Goal: Find specific page/section: Find specific page/section

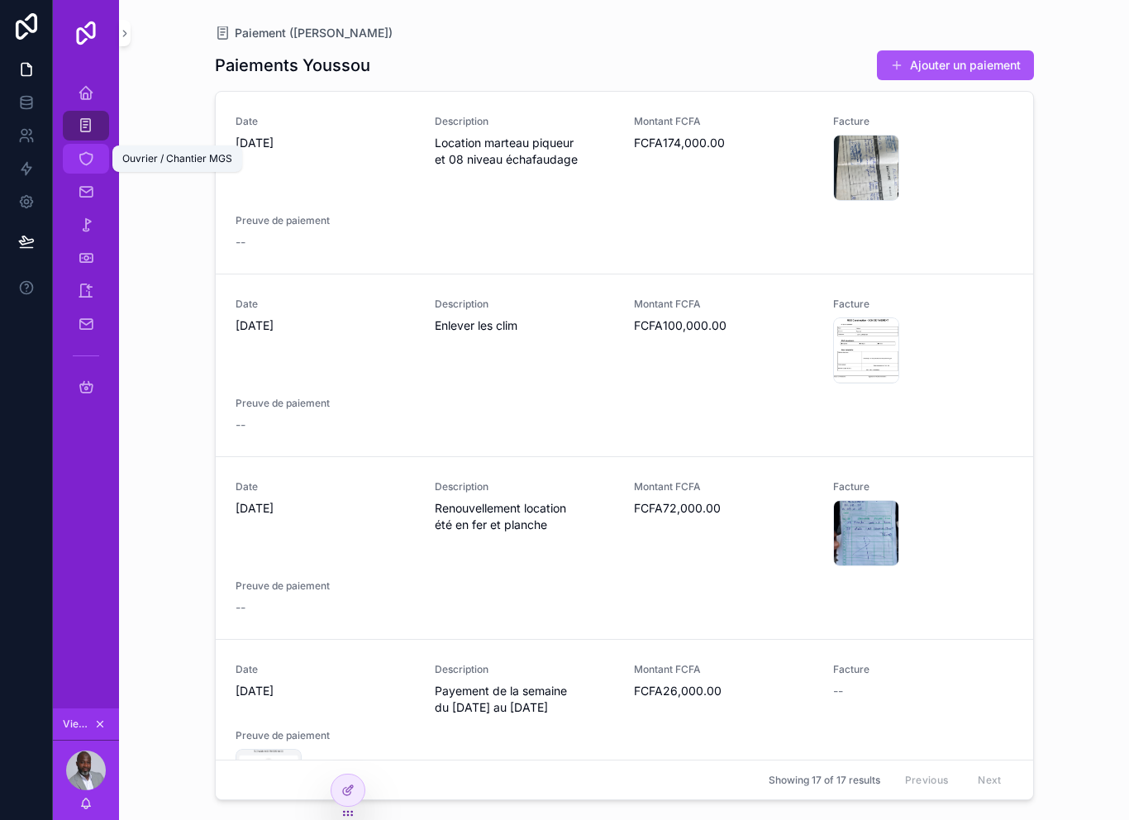
scroll to position [8, 0]
click at [86, 160] on div "Ouvrier / Chantier MGS" at bounding box center [86, 158] width 26 height 26
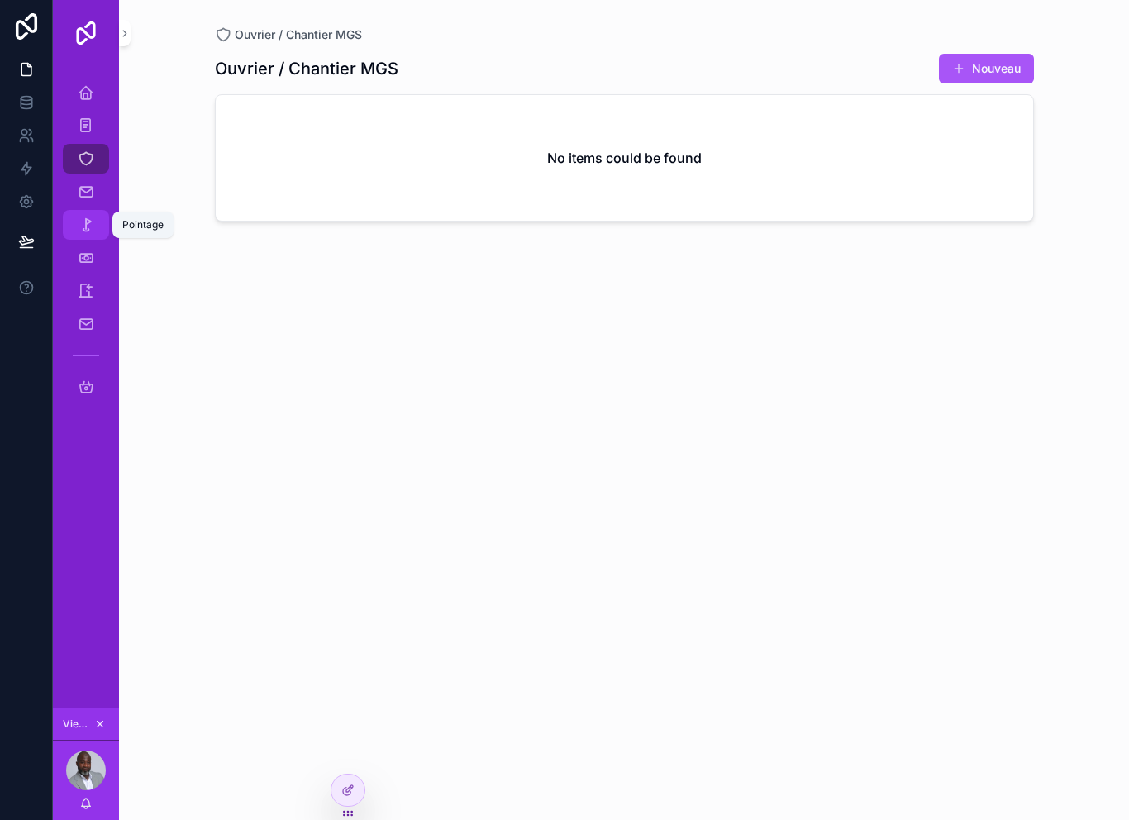
click at [87, 212] on div "Pointage" at bounding box center [86, 225] width 26 height 26
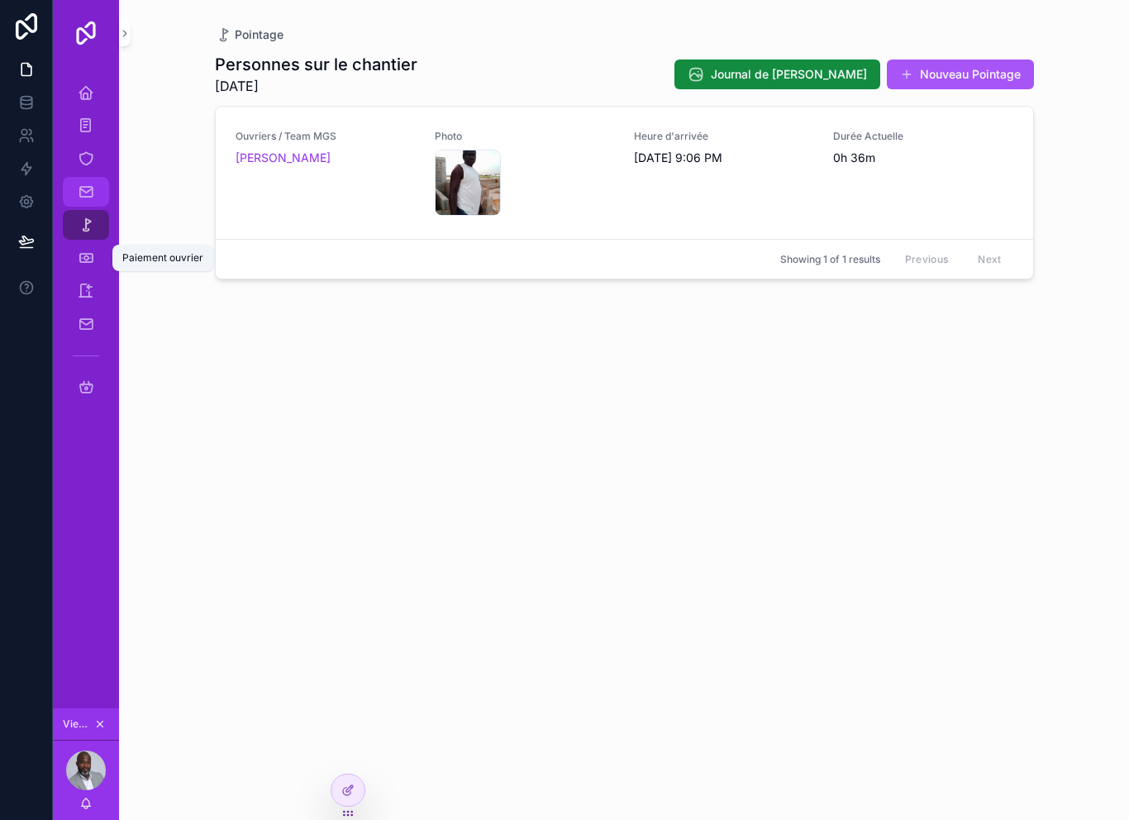
click at [84, 178] on div "Documents" at bounding box center [86, 191] width 26 height 26
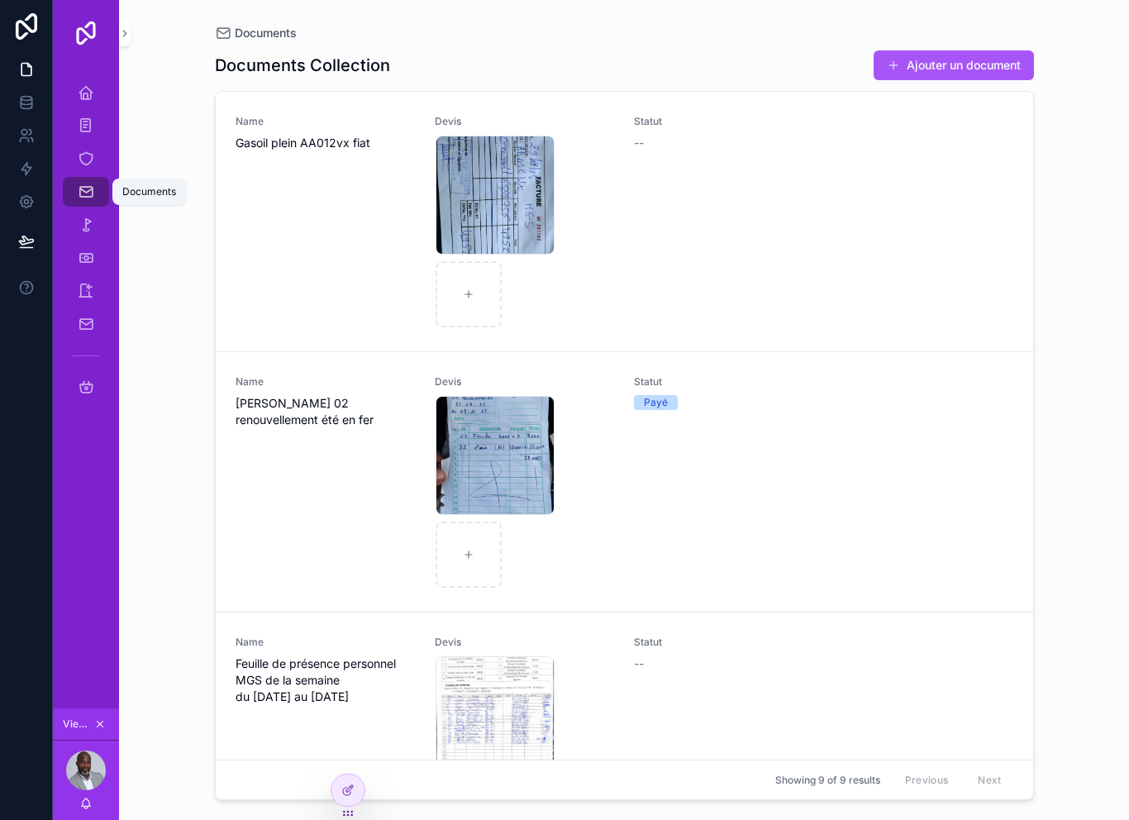
click at [84, 183] on icon "scrollable content" at bounding box center [86, 191] width 17 height 17
click at [77, 93] on div "Accueil MGS" at bounding box center [86, 92] width 26 height 26
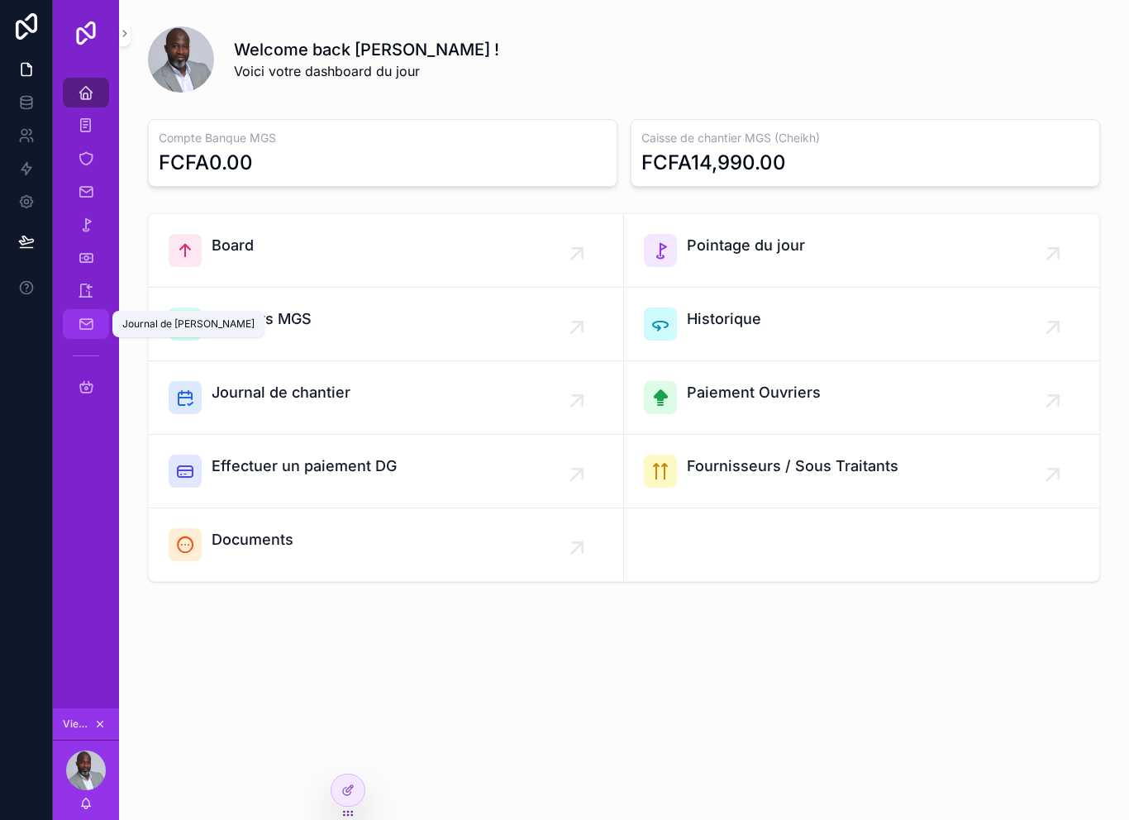
click at [86, 311] on div "Journal de [PERSON_NAME]" at bounding box center [86, 324] width 26 height 26
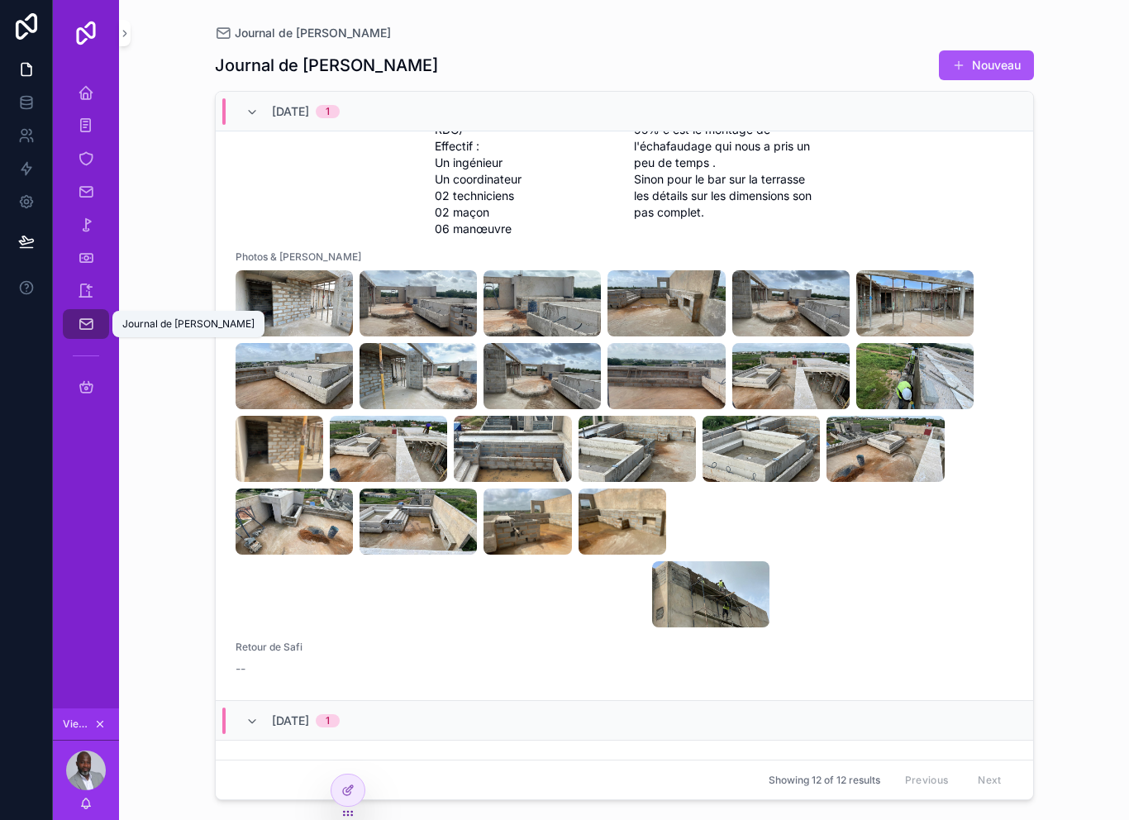
scroll to position [254, 0]
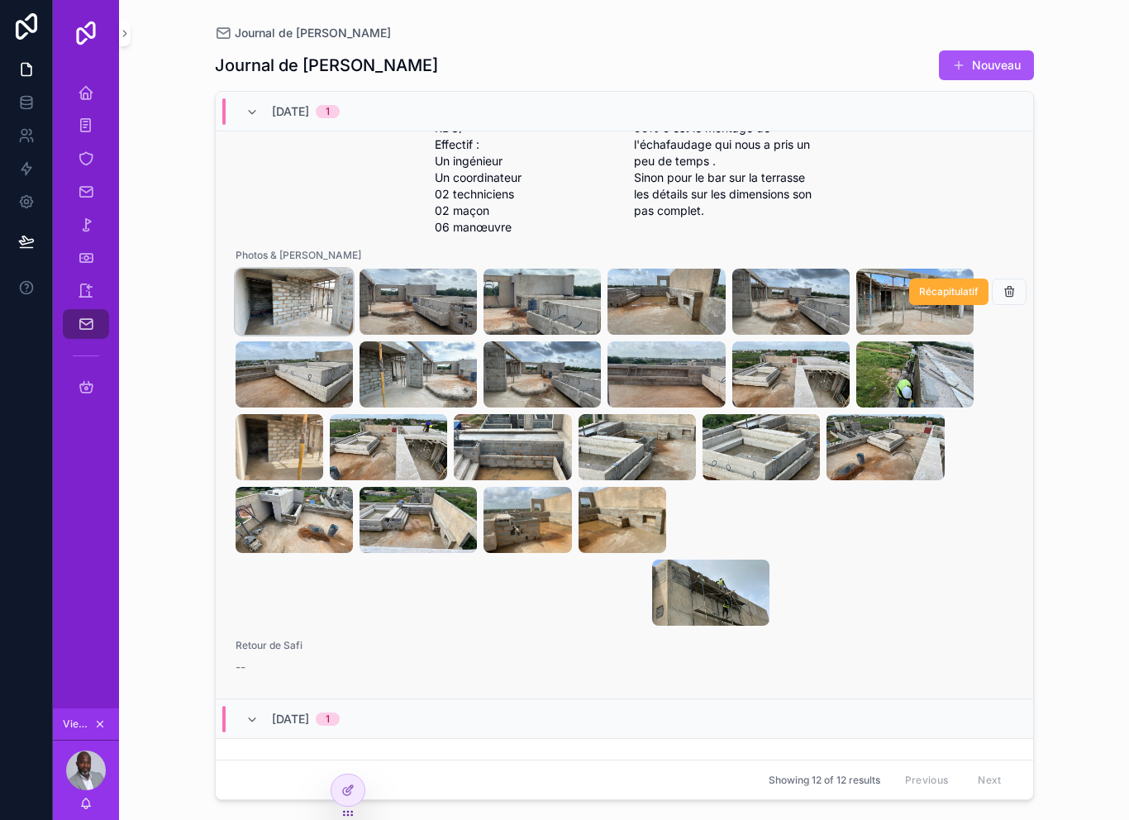
click at [299, 302] on img "scrollable content" at bounding box center [293, 302] width 117 height 66
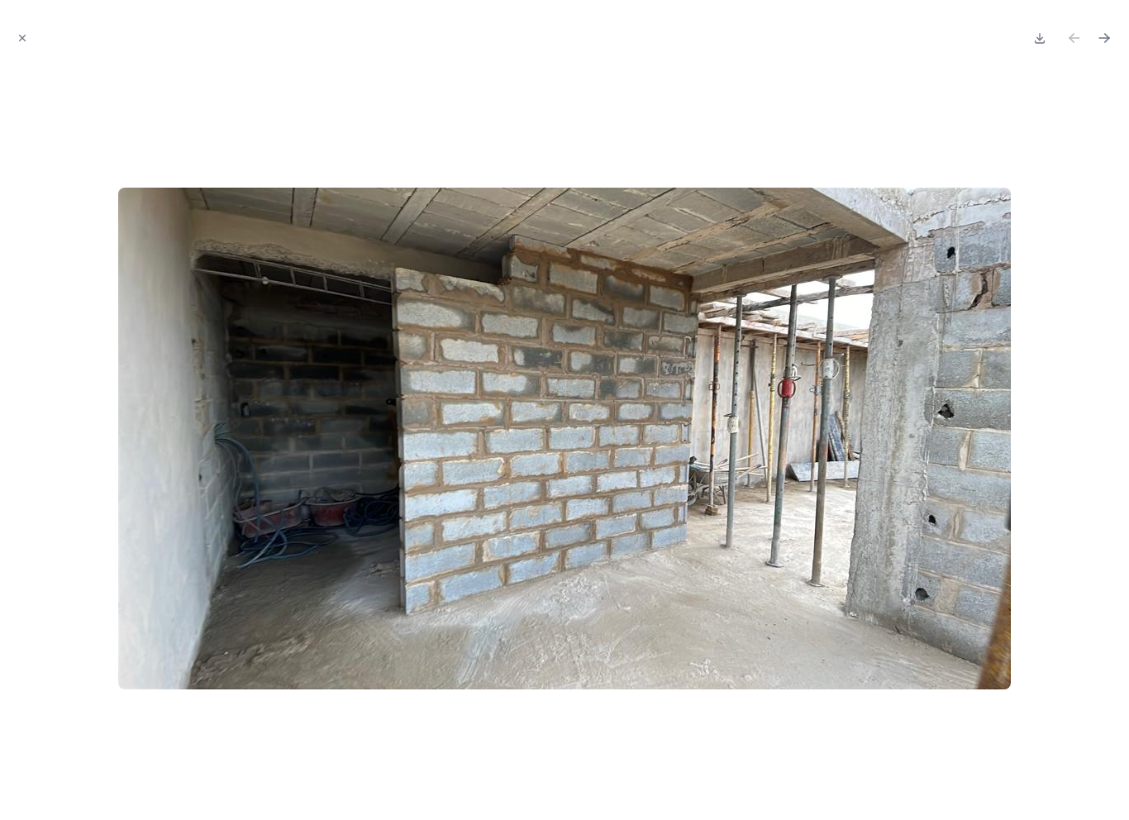
scroll to position [36, 0]
click at [1103, 33] on icon "Next file" at bounding box center [1104, 38] width 17 height 17
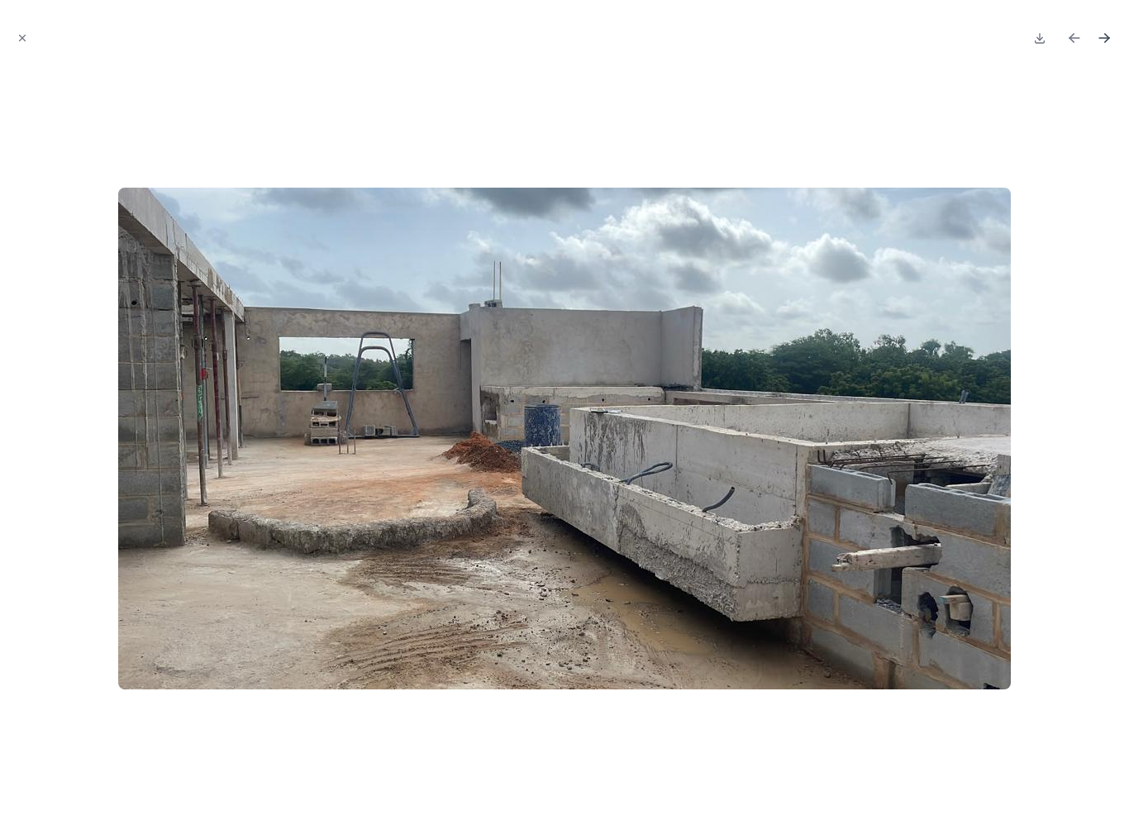
click at [1106, 36] on icon "Next file" at bounding box center [1107, 36] width 4 height 4
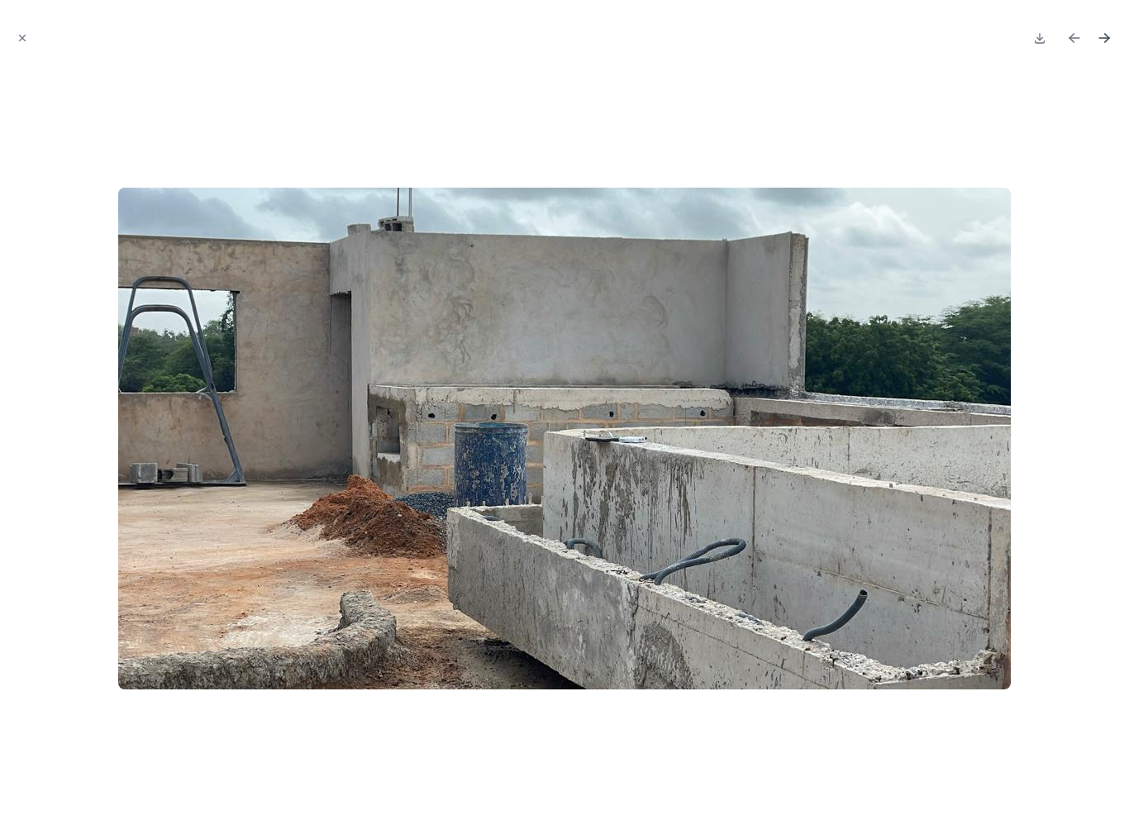
click at [1103, 38] on icon "Next file" at bounding box center [1104, 38] width 10 height 0
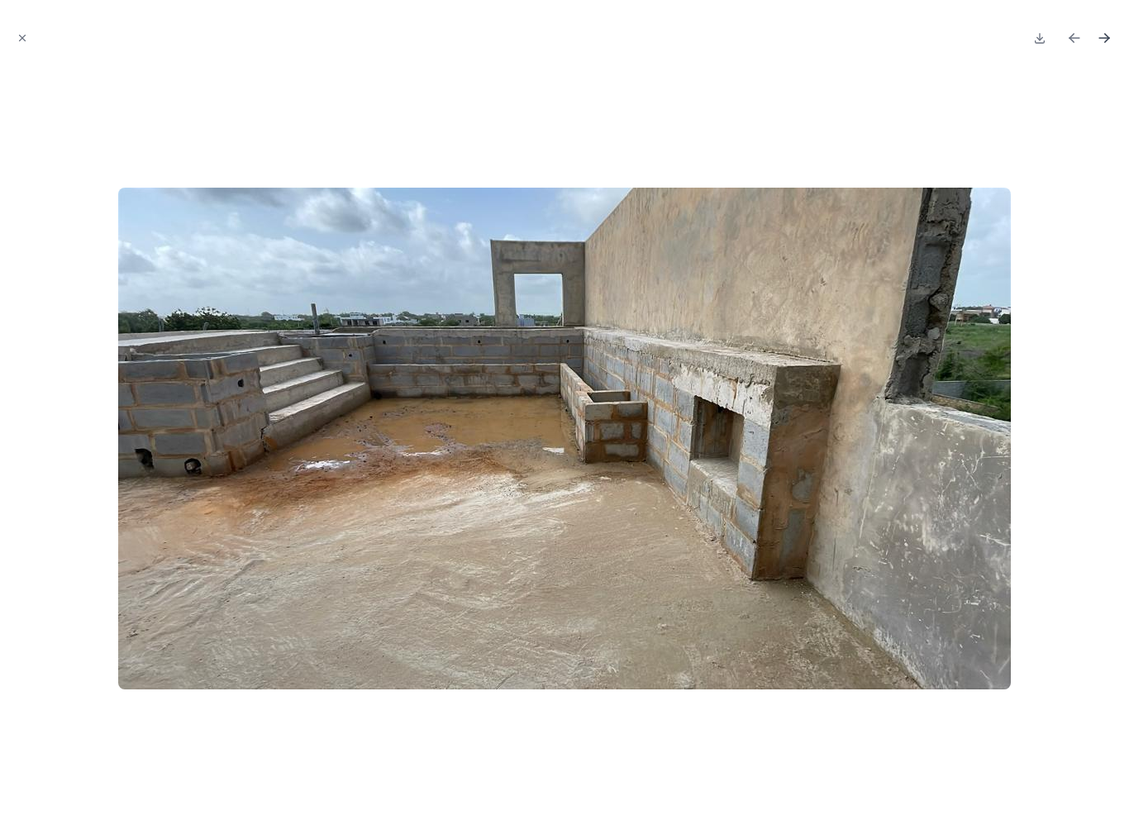
click at [1102, 36] on icon "Next file" at bounding box center [1104, 38] width 17 height 17
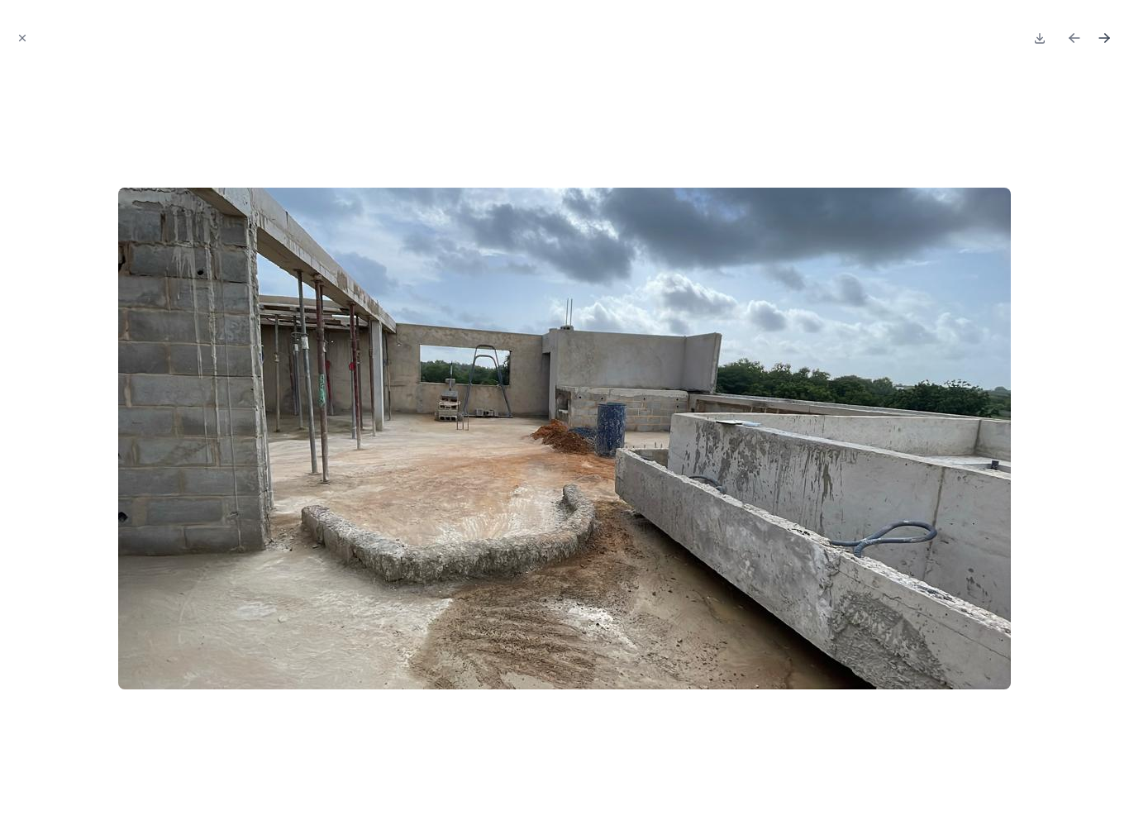
click at [1107, 38] on icon "Next file" at bounding box center [1104, 38] width 10 height 0
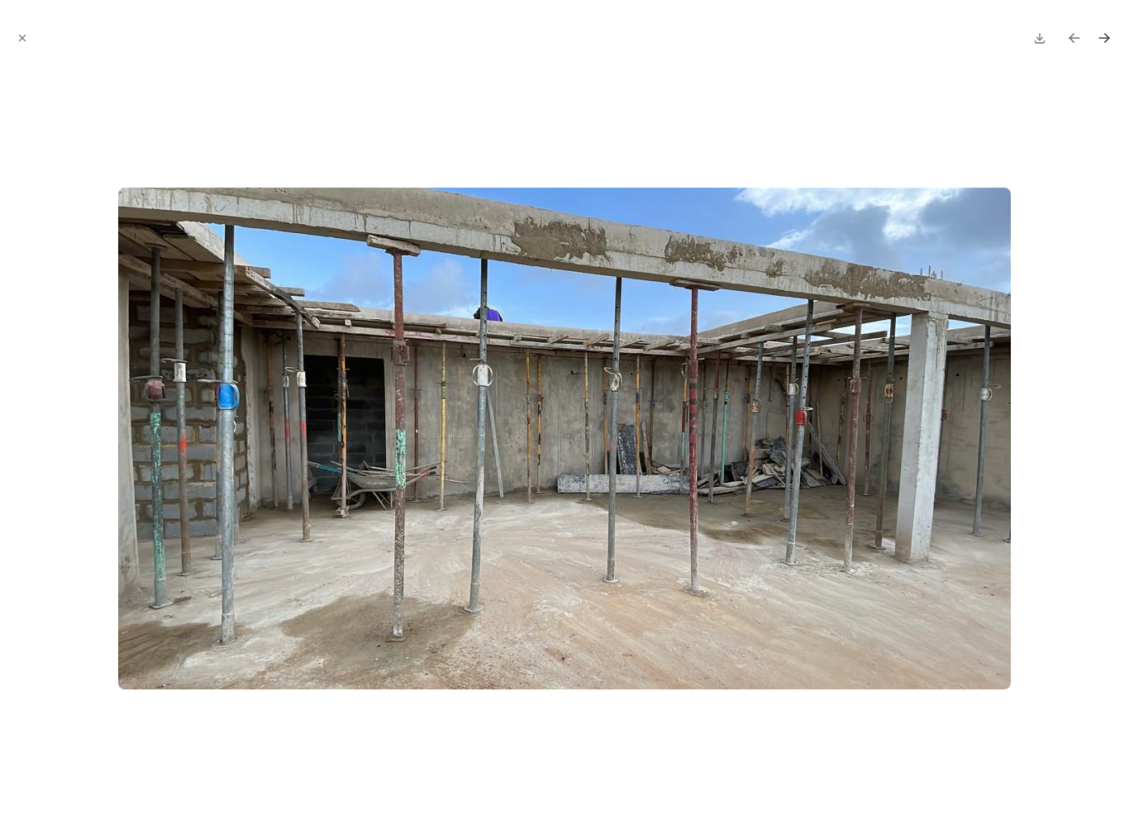
click at [1106, 37] on icon "Next file" at bounding box center [1104, 38] width 17 height 17
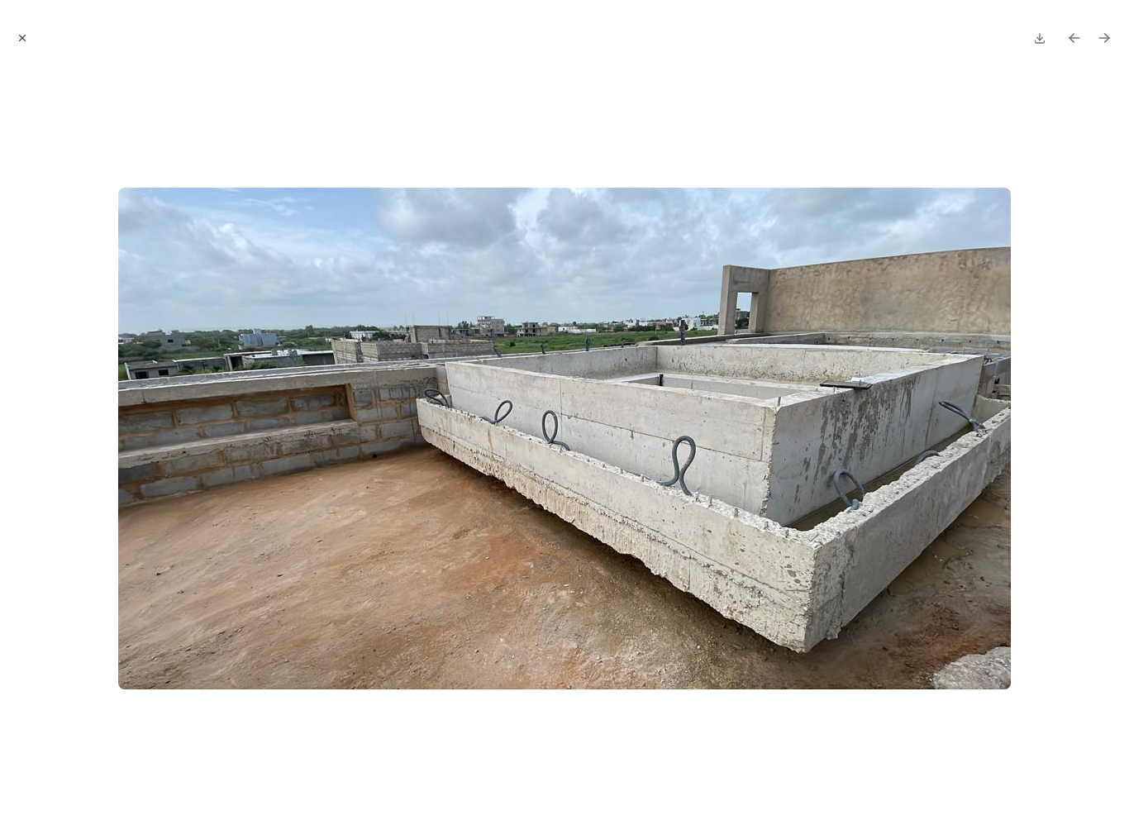
click at [27, 45] on button "Close modal" at bounding box center [22, 38] width 18 height 18
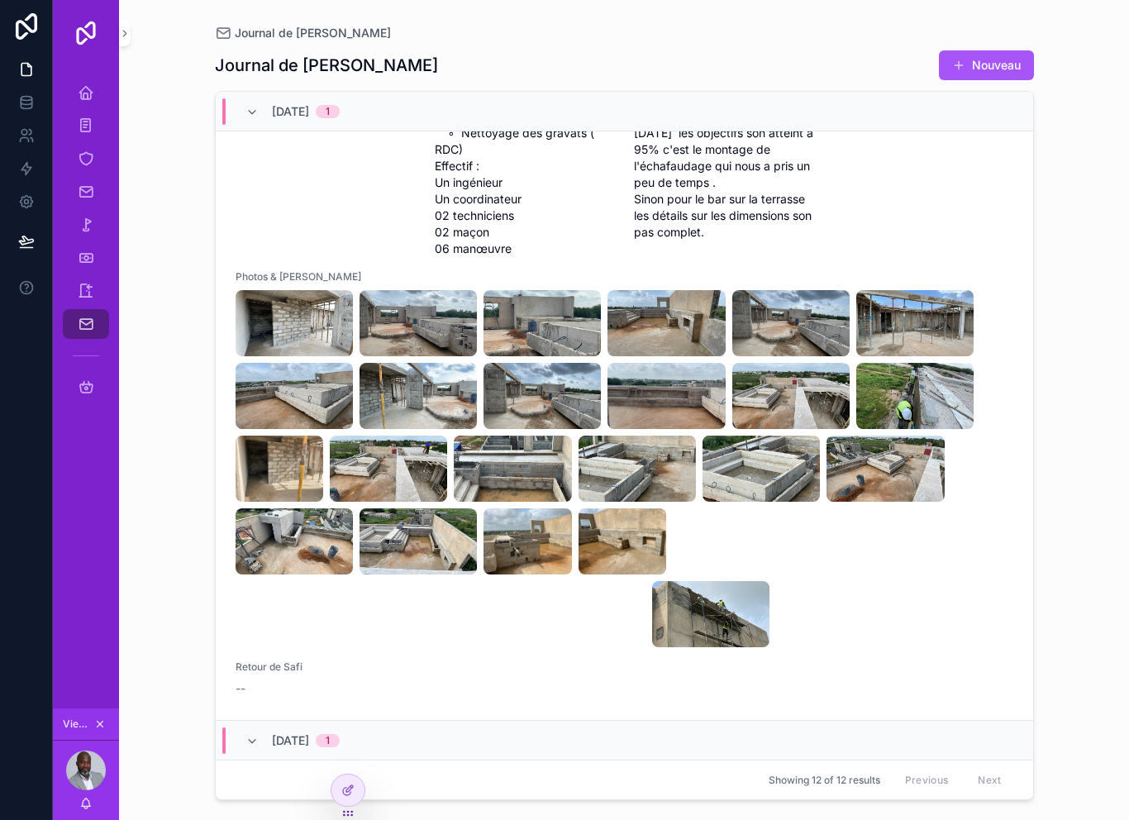
scroll to position [236, 0]
